Goal: Navigation & Orientation: Find specific page/section

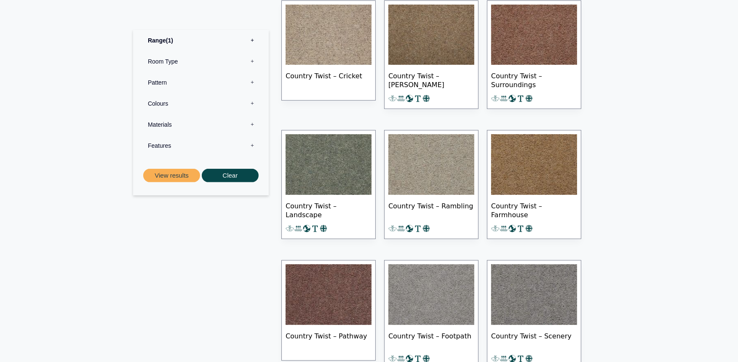
scroll to position [421, 0]
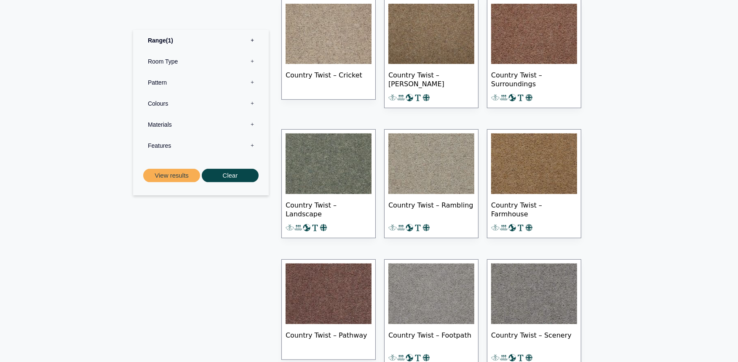
click at [253, 120] on label "Materials 0" at bounding box center [200, 124] width 123 height 21
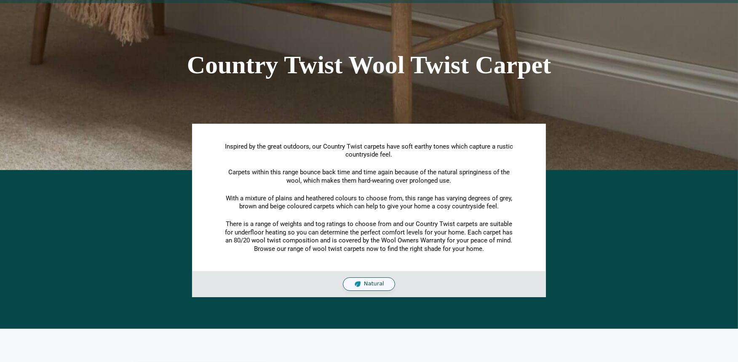
scroll to position [0, 0]
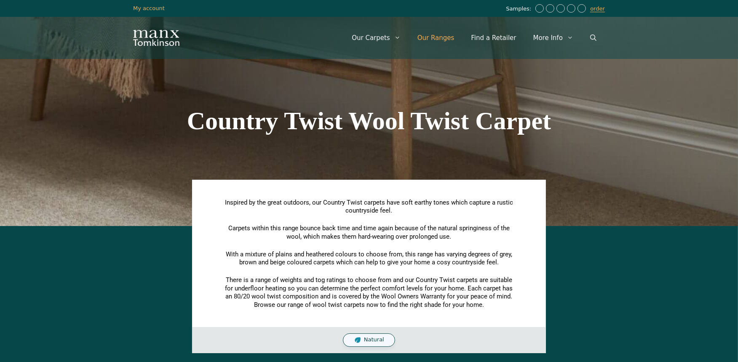
click at [454, 40] on link "Our Ranges" at bounding box center [436, 37] width 54 height 25
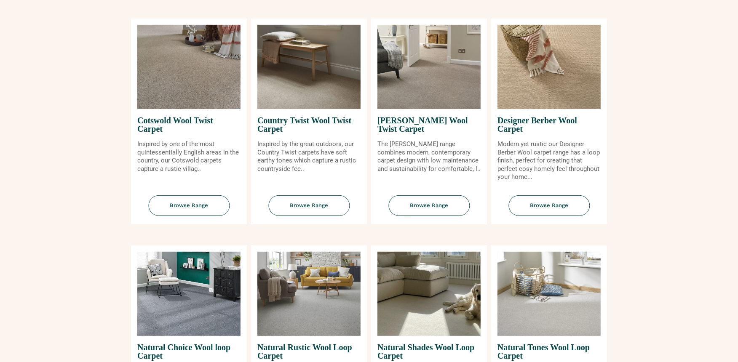
scroll to position [374, 0]
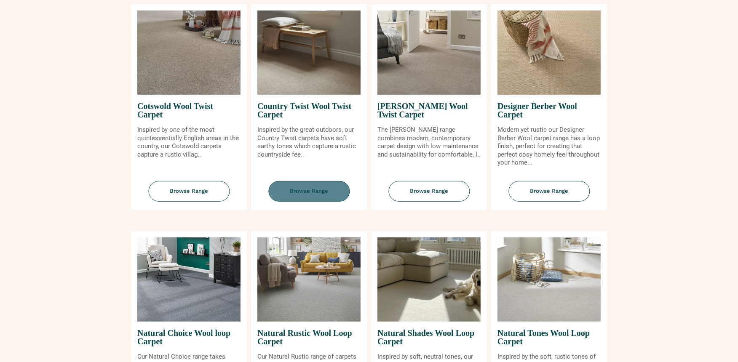
click at [303, 190] on span "Browse Range" at bounding box center [308, 191] width 81 height 21
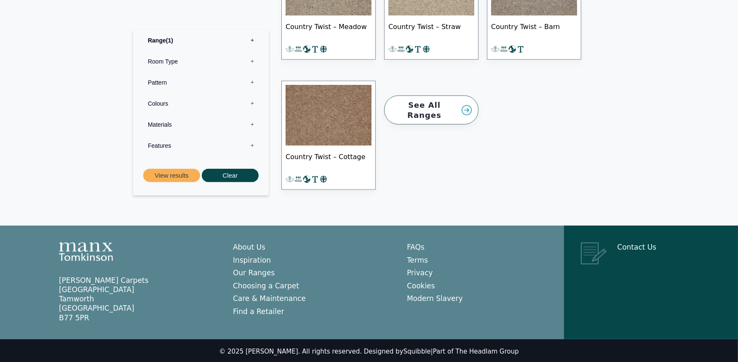
scroll to position [992, 0]
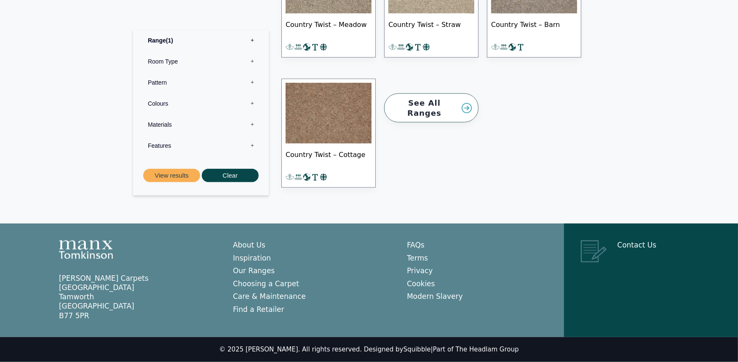
click at [428, 103] on link "See All Ranges" at bounding box center [431, 108] width 94 height 29
